Goal: Entertainment & Leisure: Browse casually

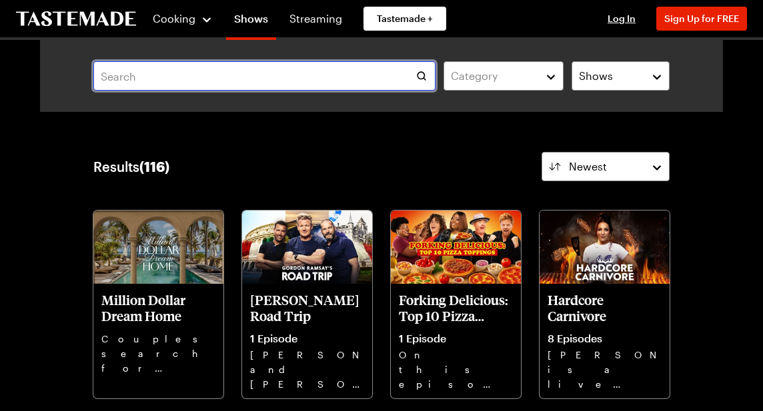
click at [262, 81] on input "text" at bounding box center [264, 75] width 342 height 29
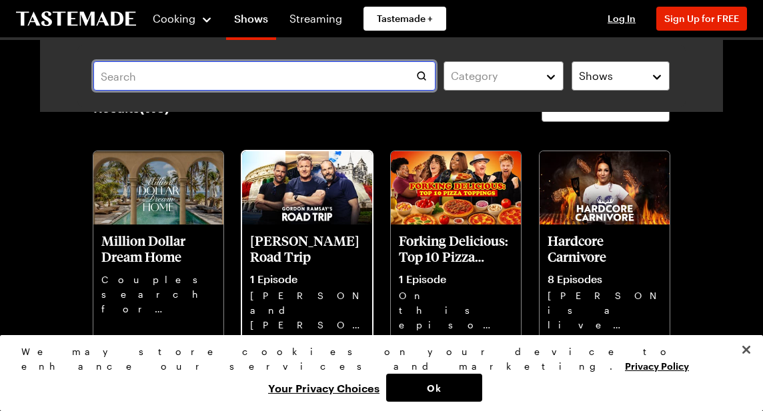
scroll to position [58, 0]
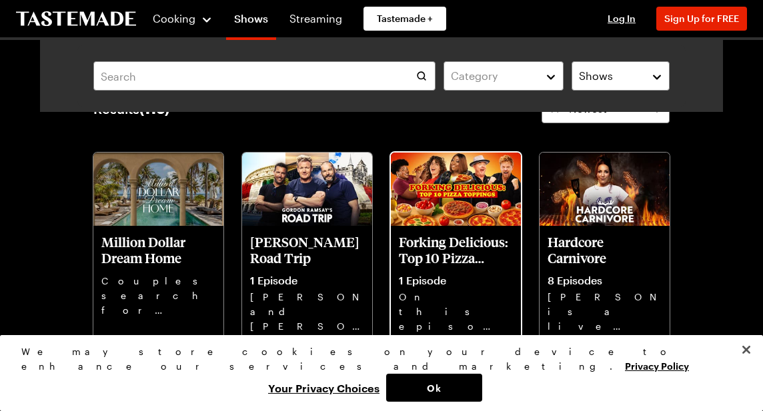
click at [449, 239] on p "Forking Delicious: Top 10 Pizza Toppings" at bounding box center [456, 250] width 114 height 32
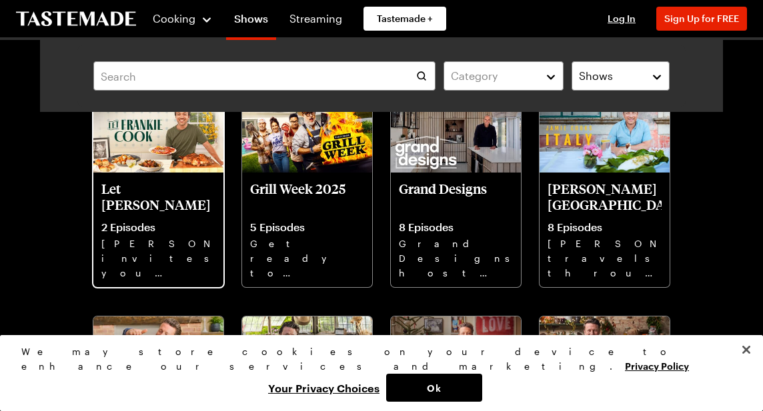
scroll to position [352, 0]
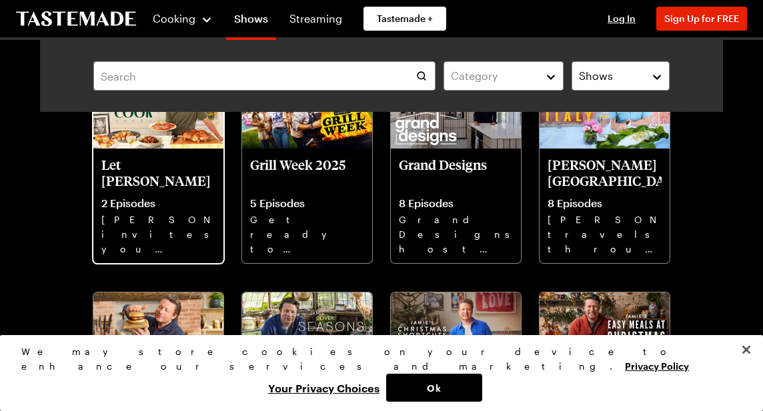
click at [160, 140] on img at bounding box center [158, 112] width 130 height 73
